Goal: Find specific page/section: Find specific page/section

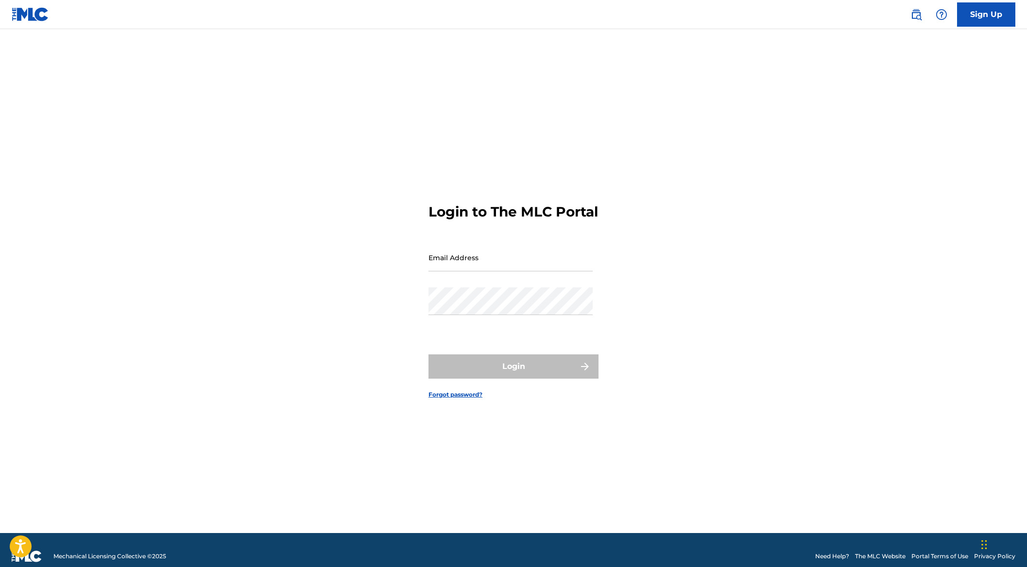
click at [536, 261] on input "Email Address" at bounding box center [510, 258] width 164 height 28
type input "[PERSON_NAME][EMAIL_ADDRESS][PERSON_NAME][DOMAIN_NAME]"
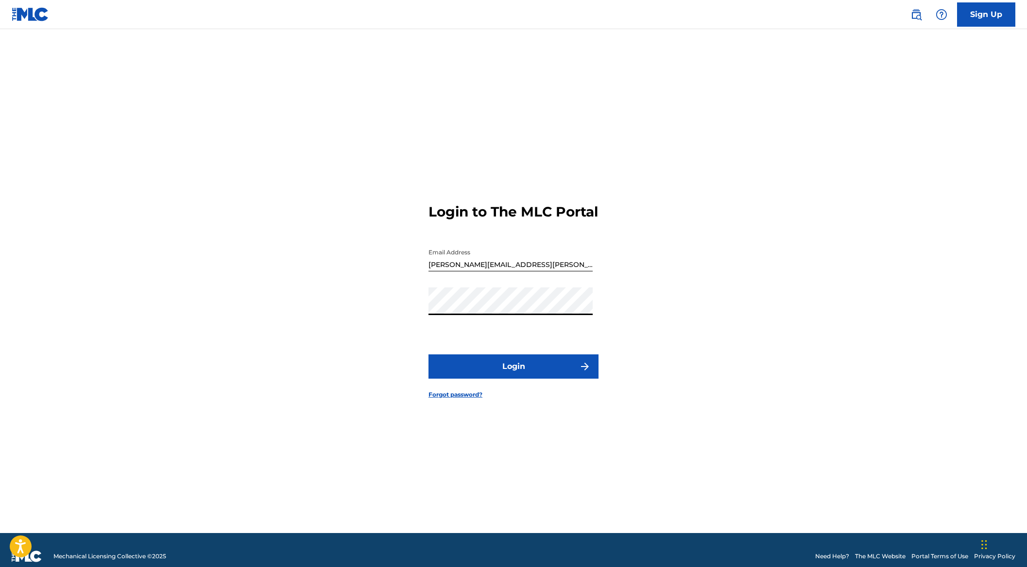
click at [428, 354] on button "Login" at bounding box center [513, 366] width 170 height 24
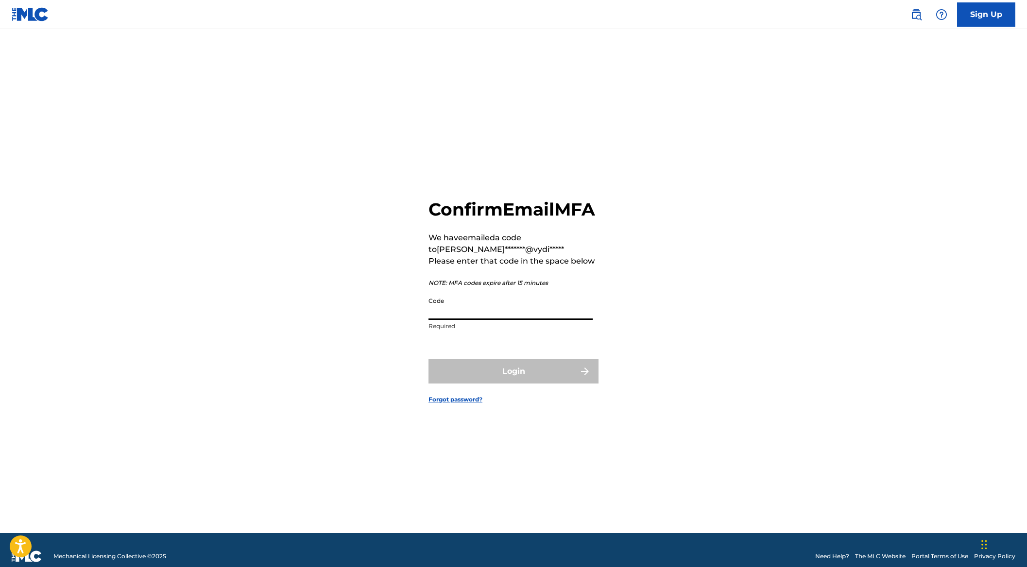
click at [496, 320] on input "Code" at bounding box center [510, 306] width 164 height 28
paste input "921433"
type input "921433"
click at [500, 379] on button "Login" at bounding box center [513, 371] width 170 height 24
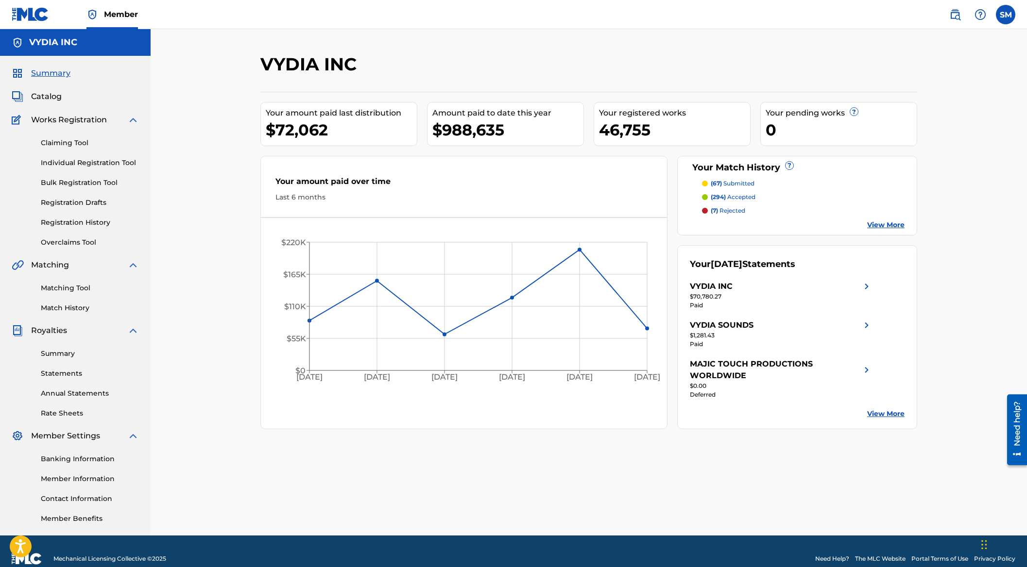
click at [52, 94] on span "Catalog" at bounding box center [46, 97] width 31 height 12
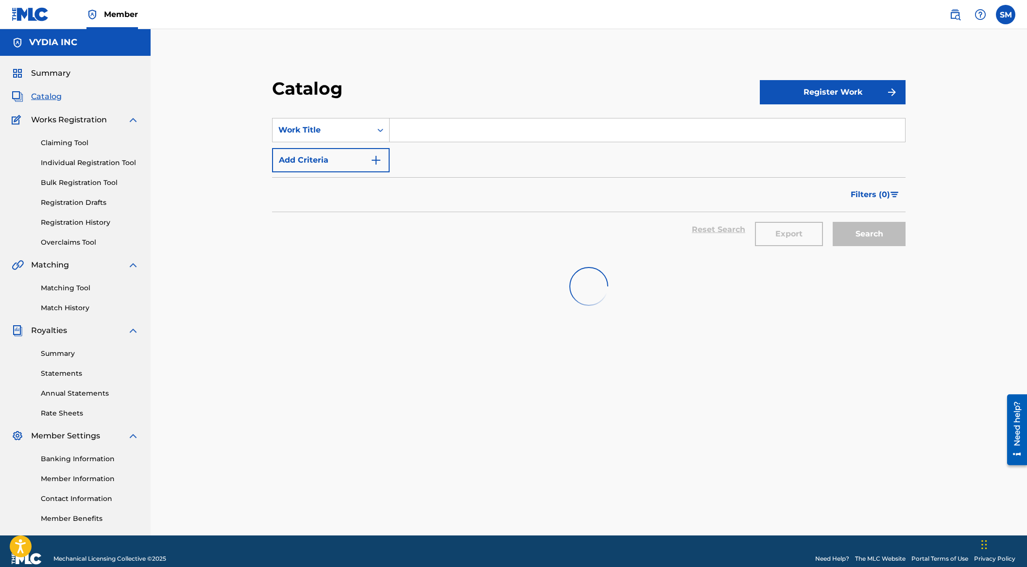
click at [49, 71] on span "Summary" at bounding box center [50, 73] width 39 height 12
